Goal: Information Seeking & Learning: Find specific page/section

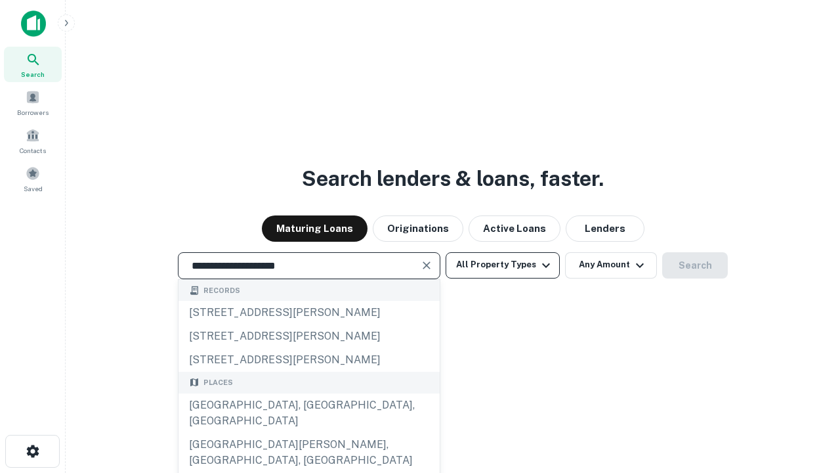
click at [309, 433] on div "[GEOGRAPHIC_DATA], [GEOGRAPHIC_DATA], [GEOGRAPHIC_DATA]" at bounding box center [309, 412] width 261 height 39
click at [503, 265] on button "All Property Types" at bounding box center [503, 265] width 114 height 26
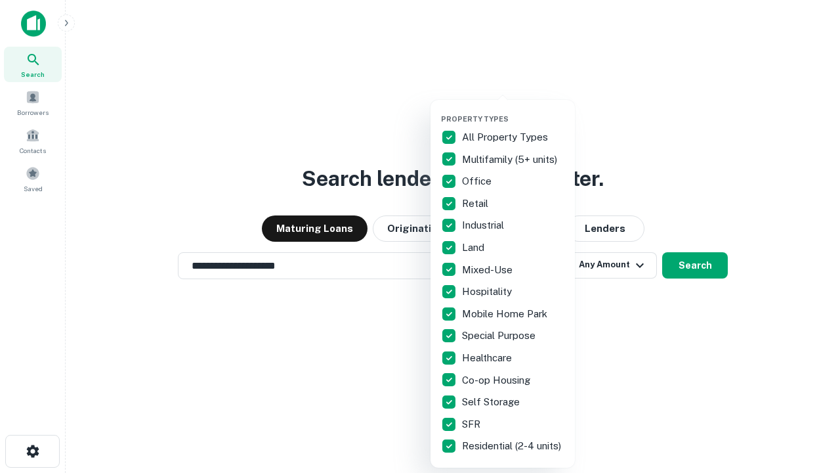
type input "**********"
click at [513, 110] on button "button" at bounding box center [513, 110] width 144 height 1
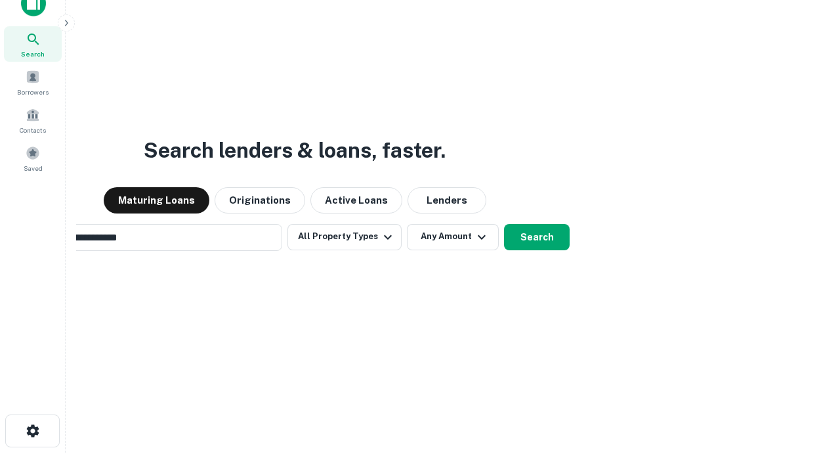
scroll to position [21, 0]
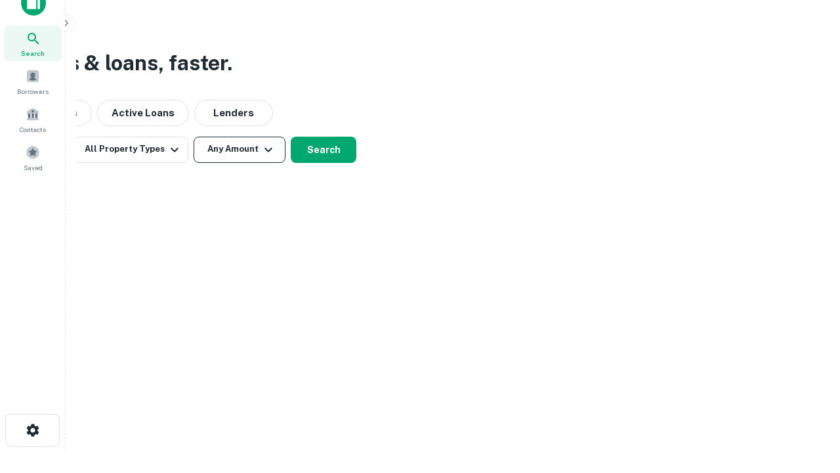
click at [240, 149] on button "Any Amount" at bounding box center [240, 150] width 92 height 26
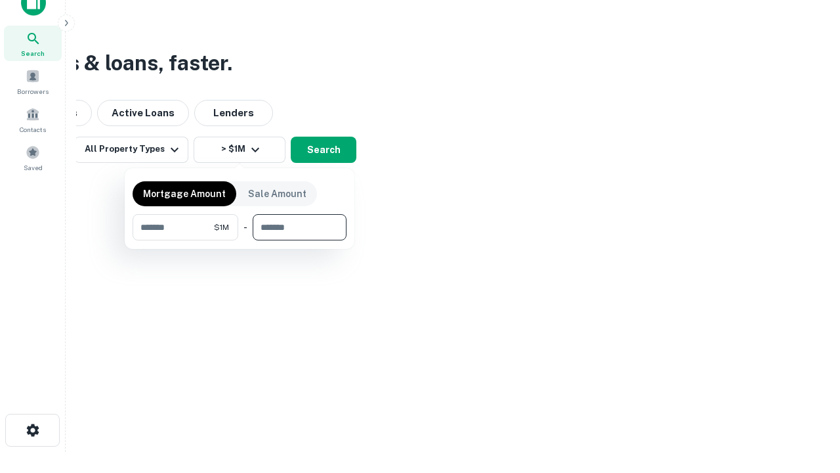
type input "*******"
click at [240, 240] on button "button" at bounding box center [240, 240] width 214 height 1
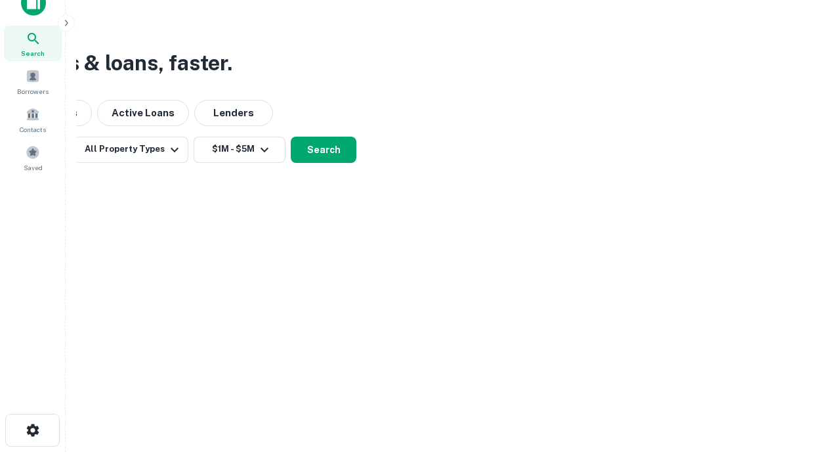
scroll to position [20, 0]
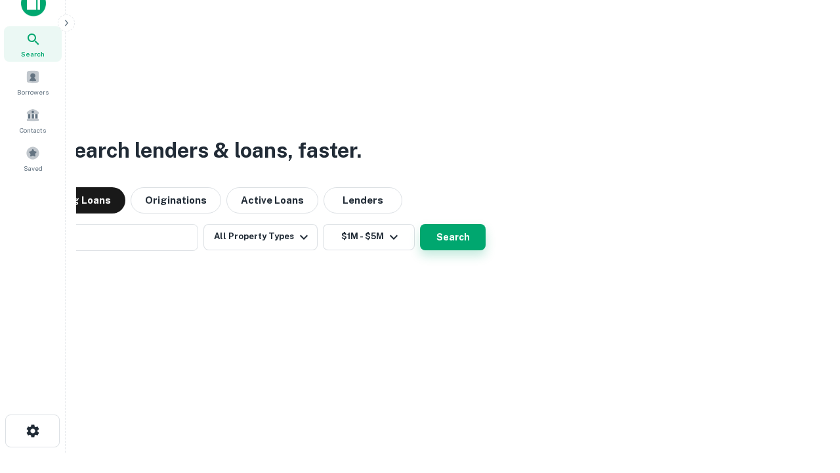
click at [420, 224] on button "Search" at bounding box center [453, 237] width 66 height 26
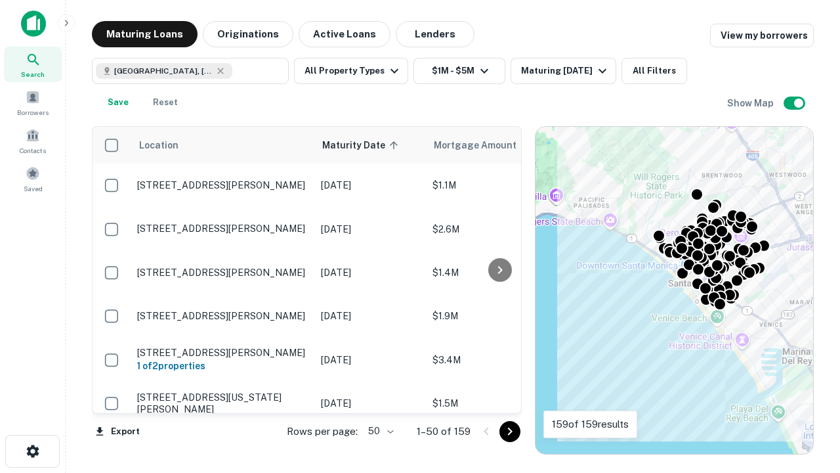
click at [379, 431] on body "Search Borrowers Contacts Saved Maturing Loans Originations Active Loans Lender…" at bounding box center [420, 236] width 840 height 473
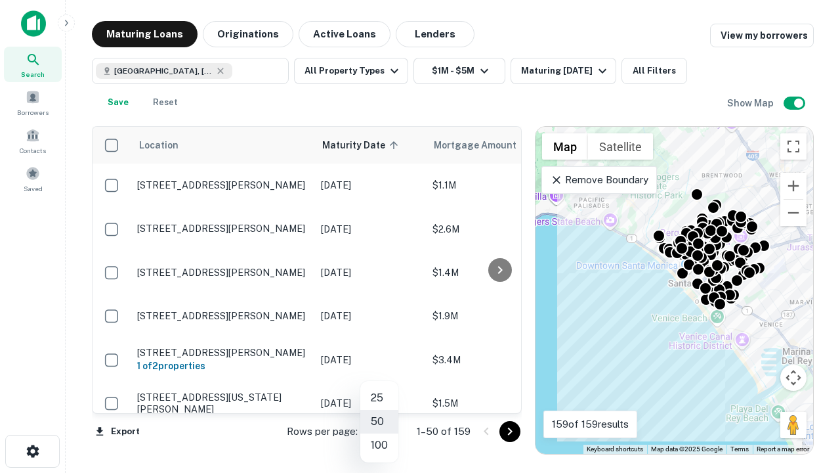
click at [379, 398] on li "25" at bounding box center [379, 398] width 38 height 24
